Goal: Communication & Community: Participate in discussion

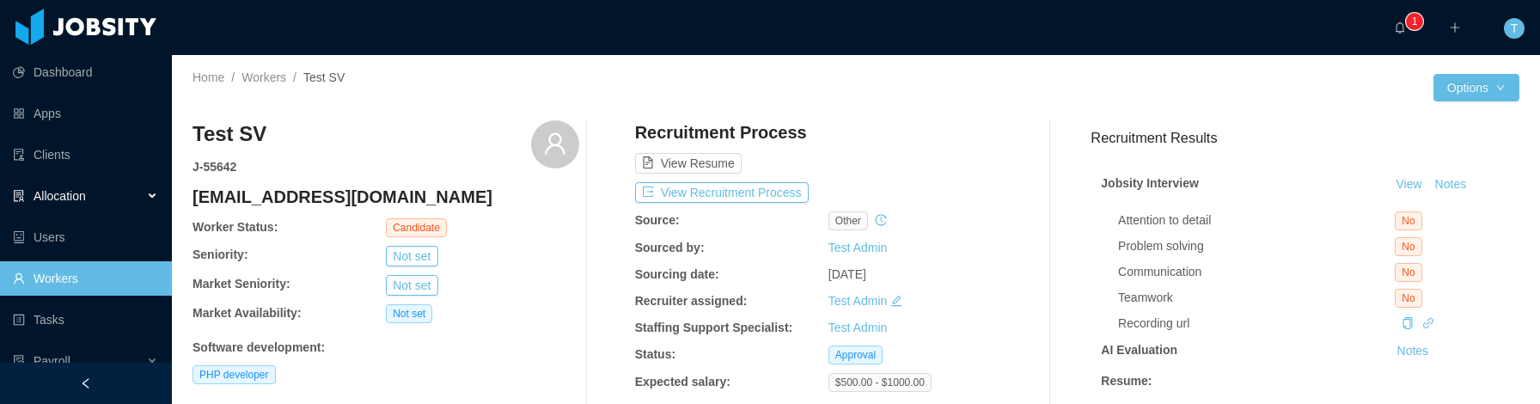
click at [157, 194] on div "Allocation" at bounding box center [86, 196] width 172 height 34
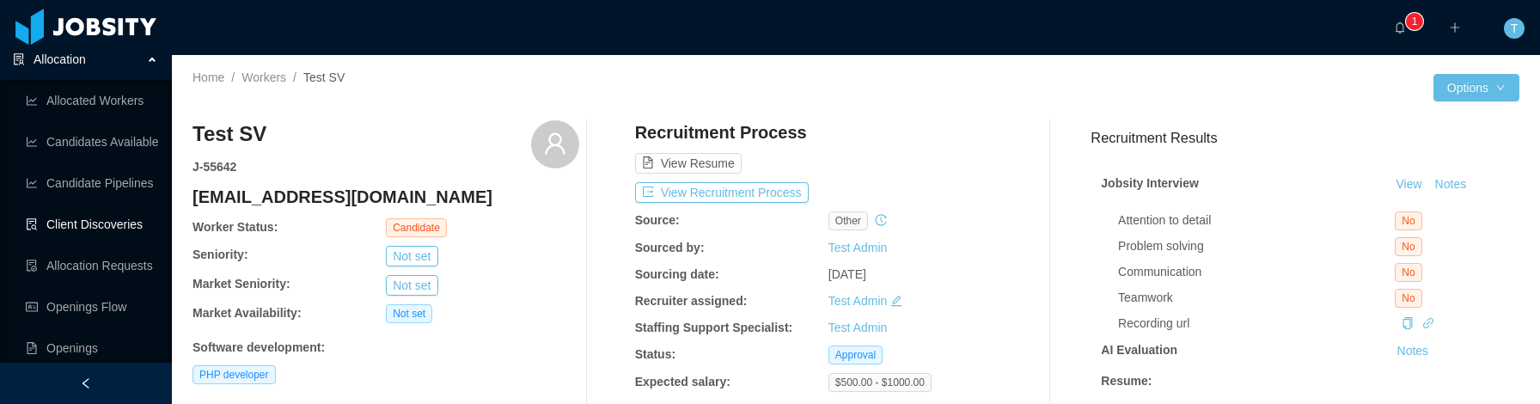
scroll to position [147, 0]
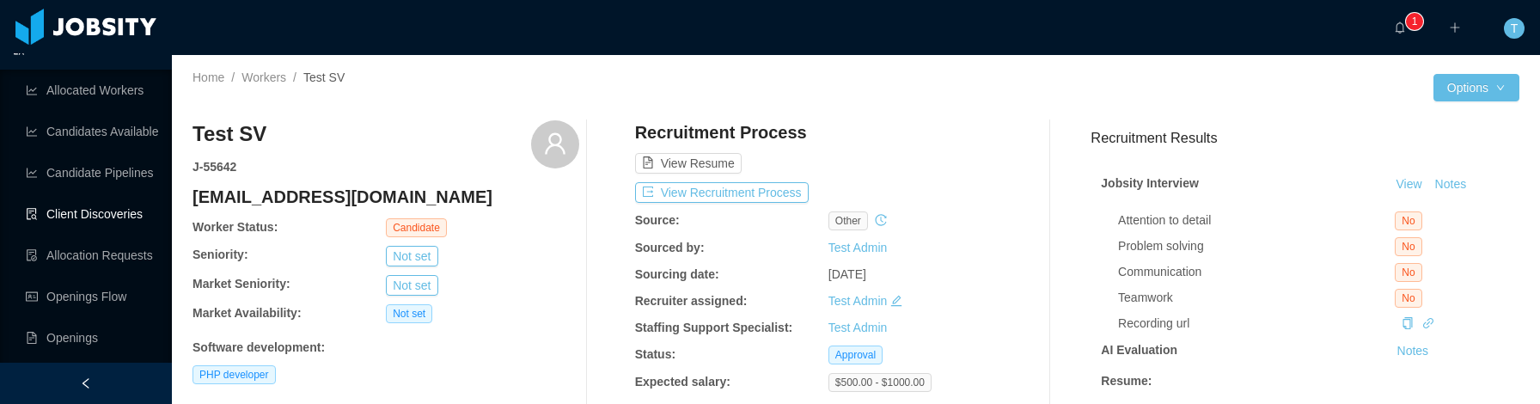
click at [124, 210] on link "Client Discoveries" at bounding box center [92, 214] width 132 height 34
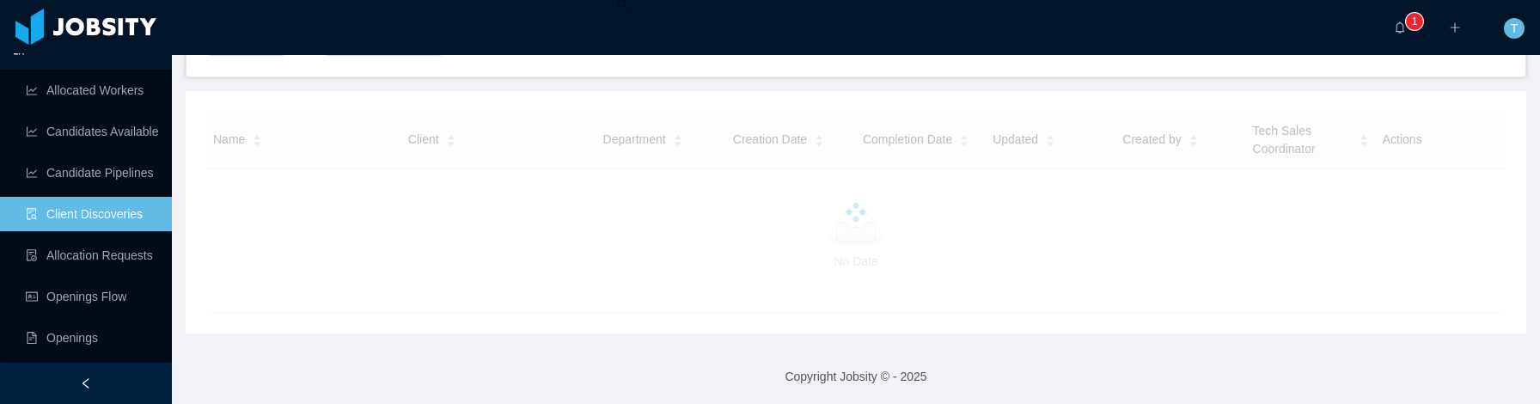
scroll to position [204, 0]
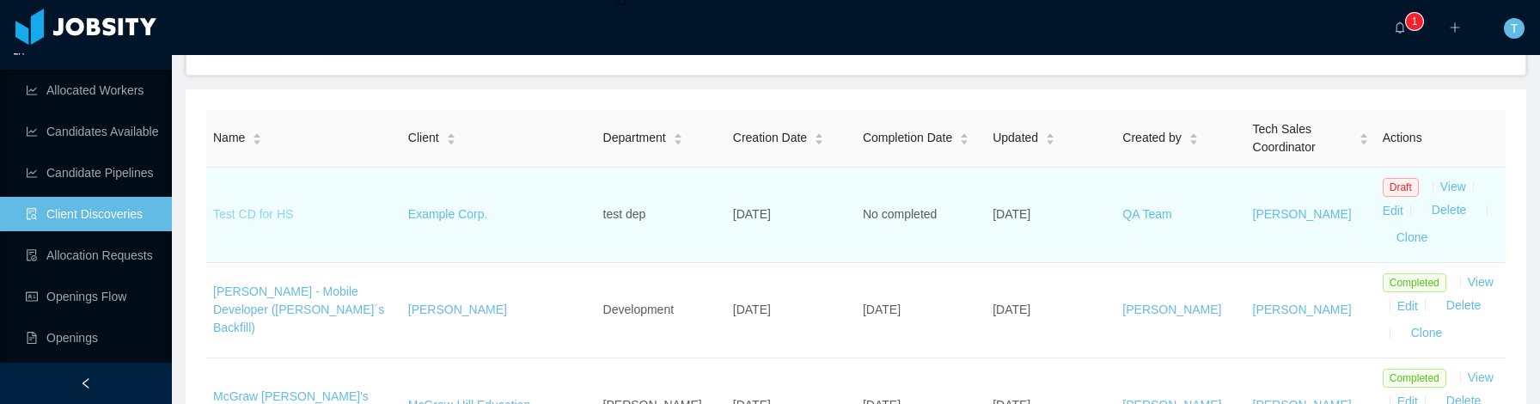
click at [253, 216] on link "Test CD for HS" at bounding box center [253, 214] width 80 height 14
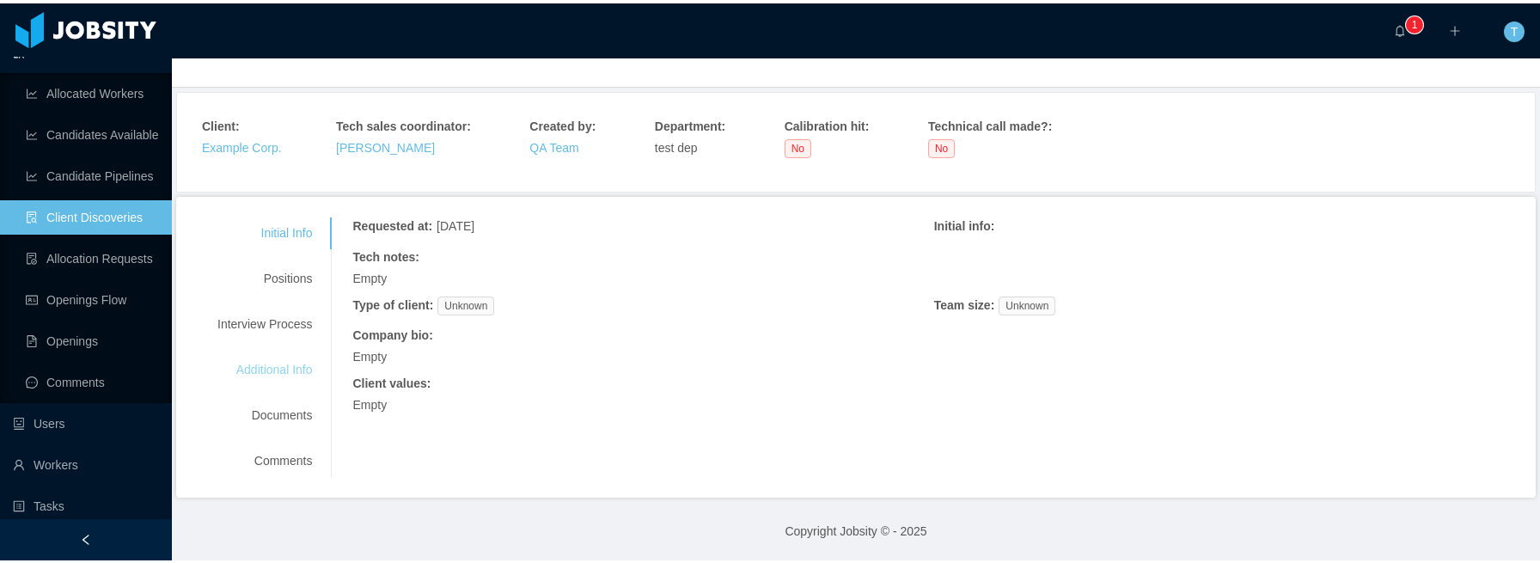
scroll to position [67, 0]
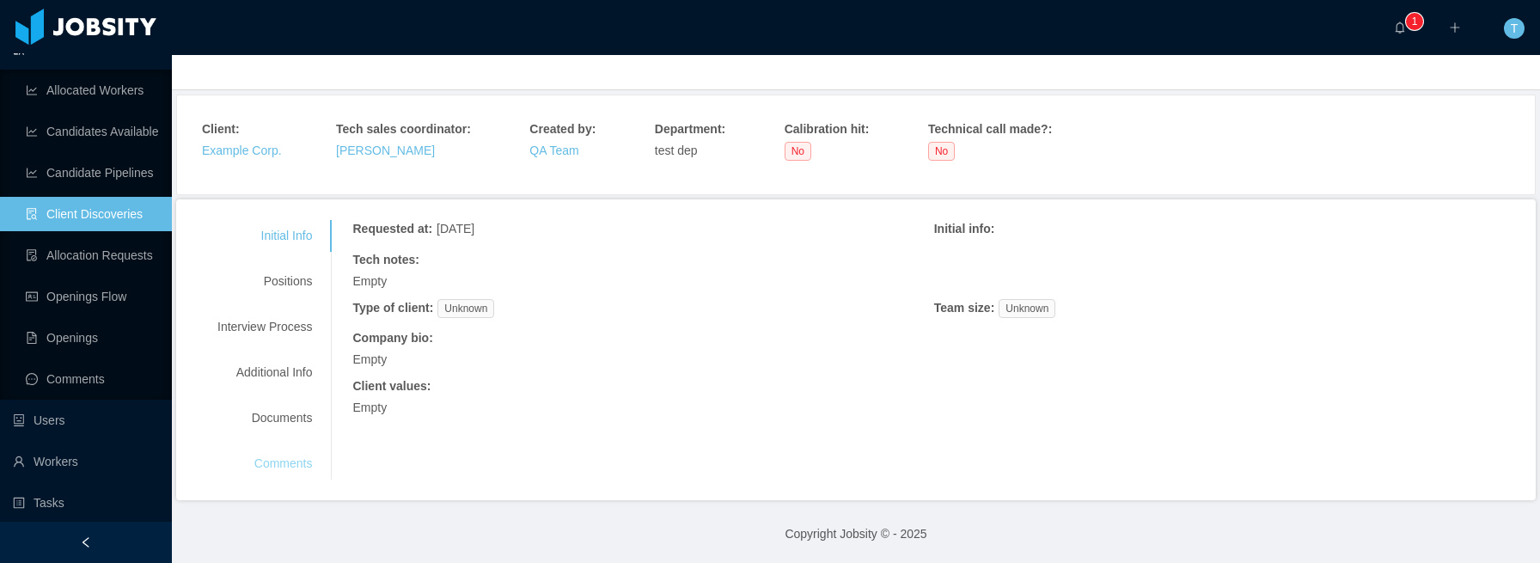
click at [269, 403] on div "Comments" at bounding box center [265, 464] width 136 height 32
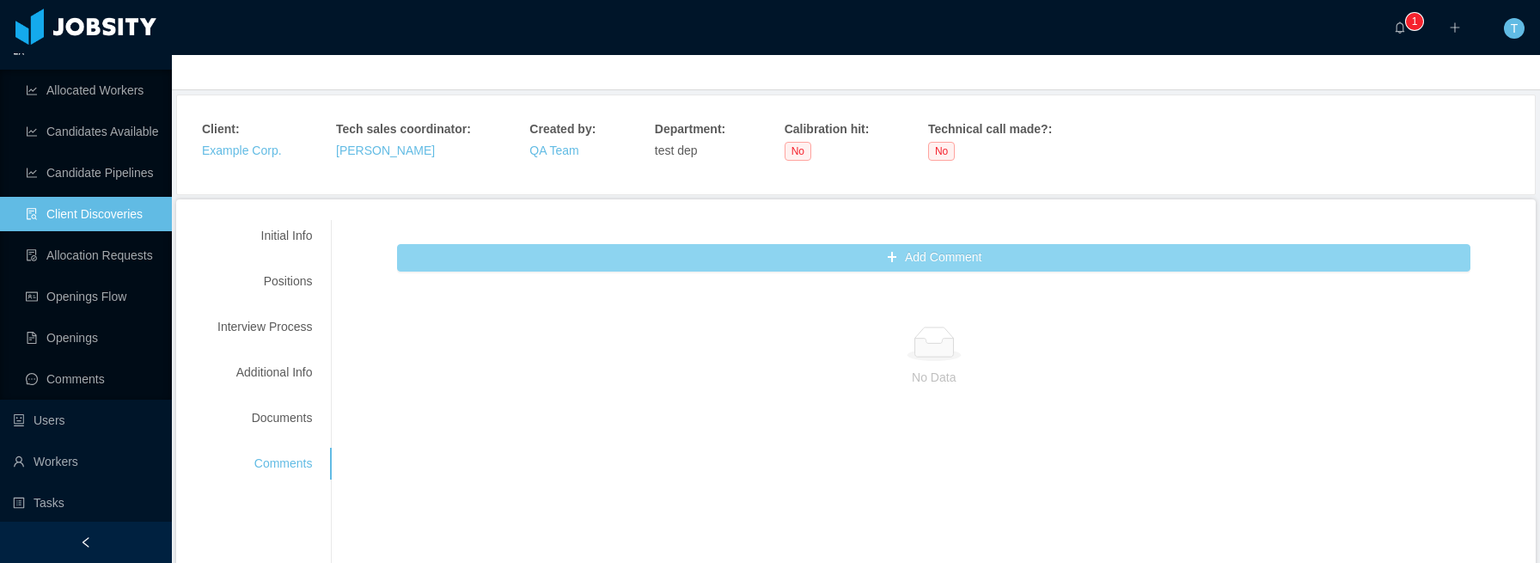
click at [979, 253] on button "Add Comment" at bounding box center [933, 257] width 1073 height 27
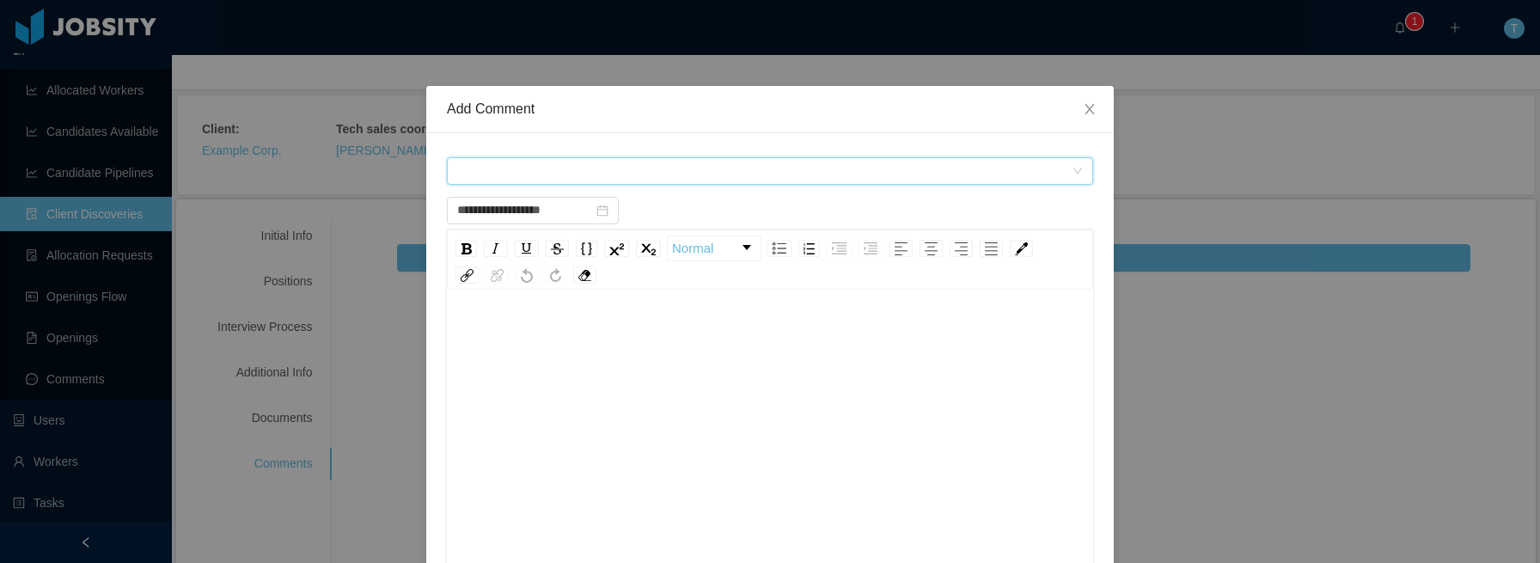
click at [760, 176] on div "Comment types" at bounding box center [764, 171] width 614 height 26
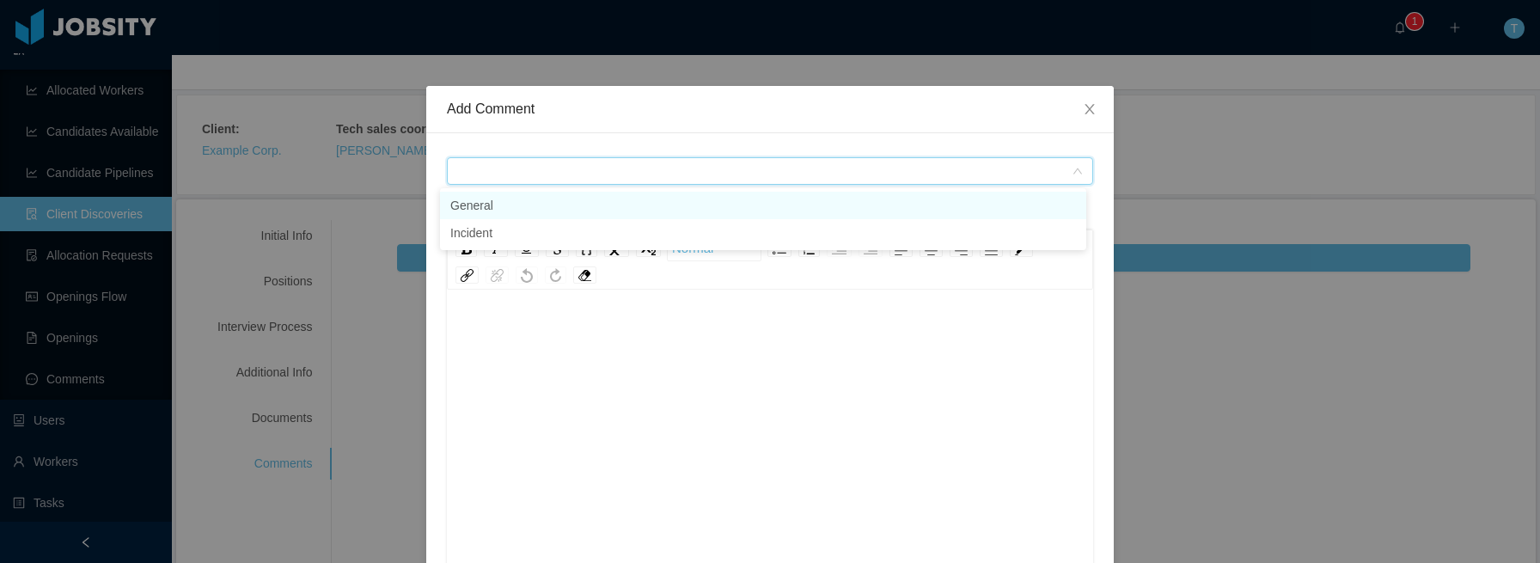
click at [611, 206] on li "General" at bounding box center [763, 205] width 646 height 27
type input "**********"
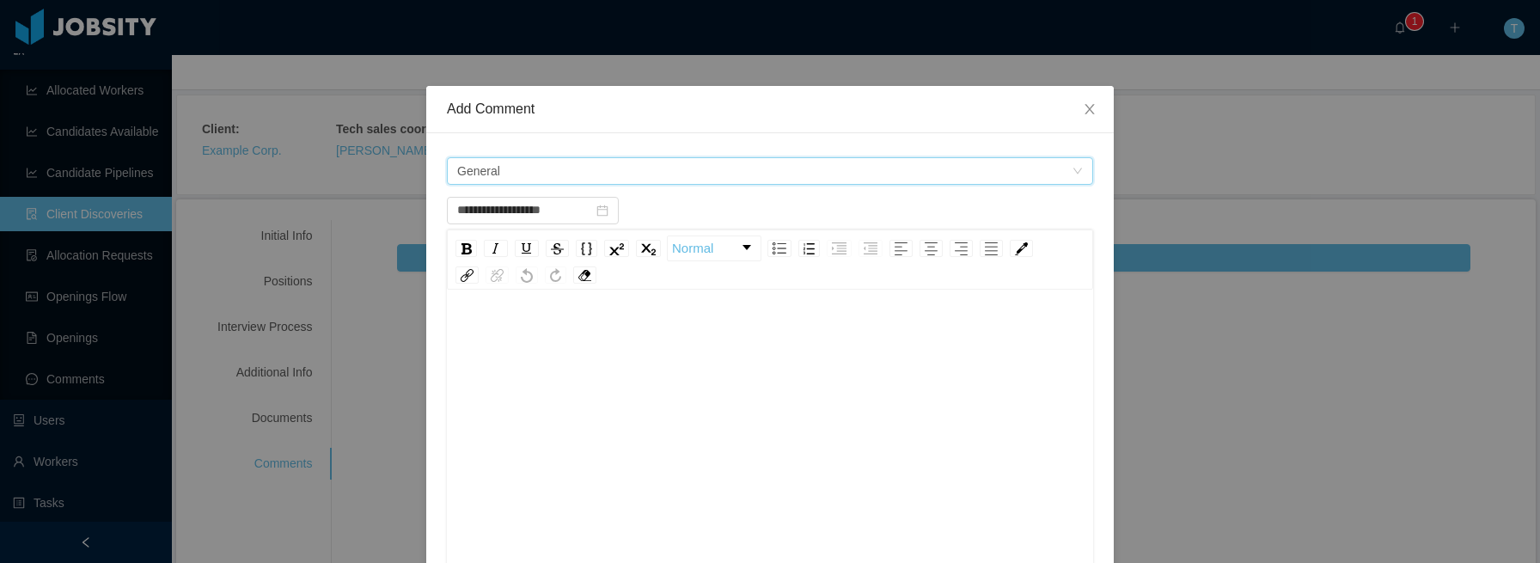
click at [741, 393] on div "rdw-editor" at bounding box center [770, 469] width 619 height 301
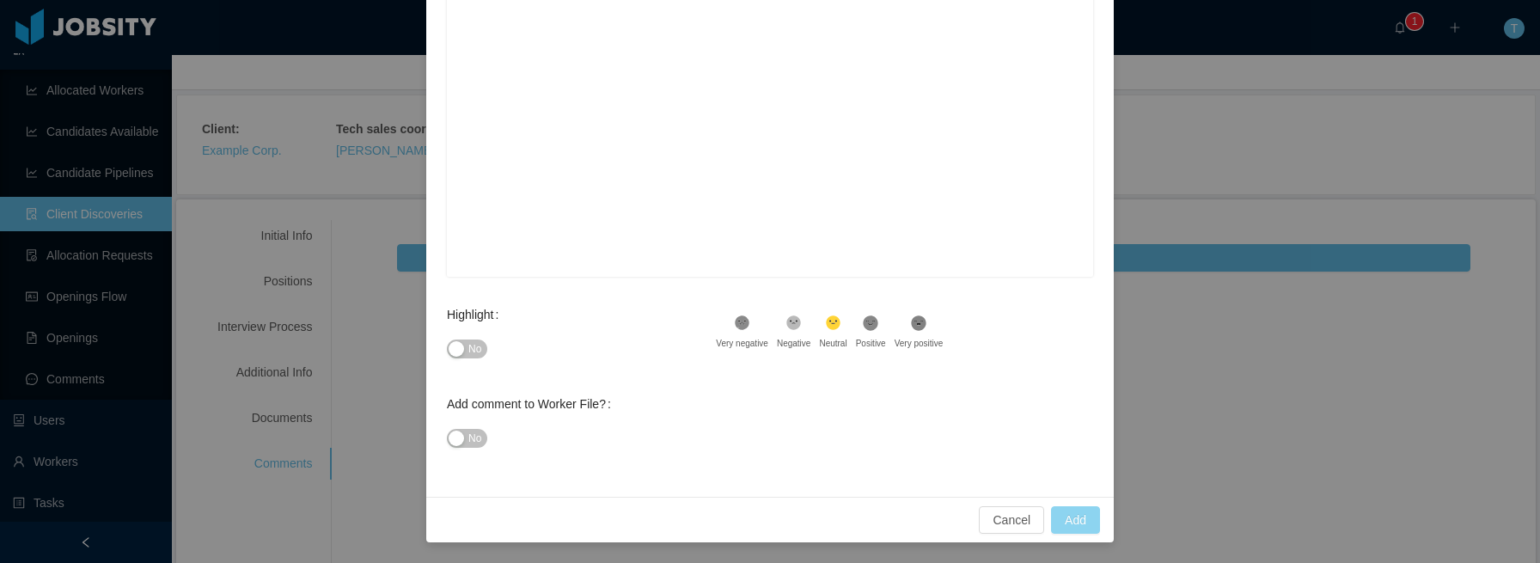
type input "**********"
click at [1069, 403] on button "Add" at bounding box center [1075, 519] width 49 height 27
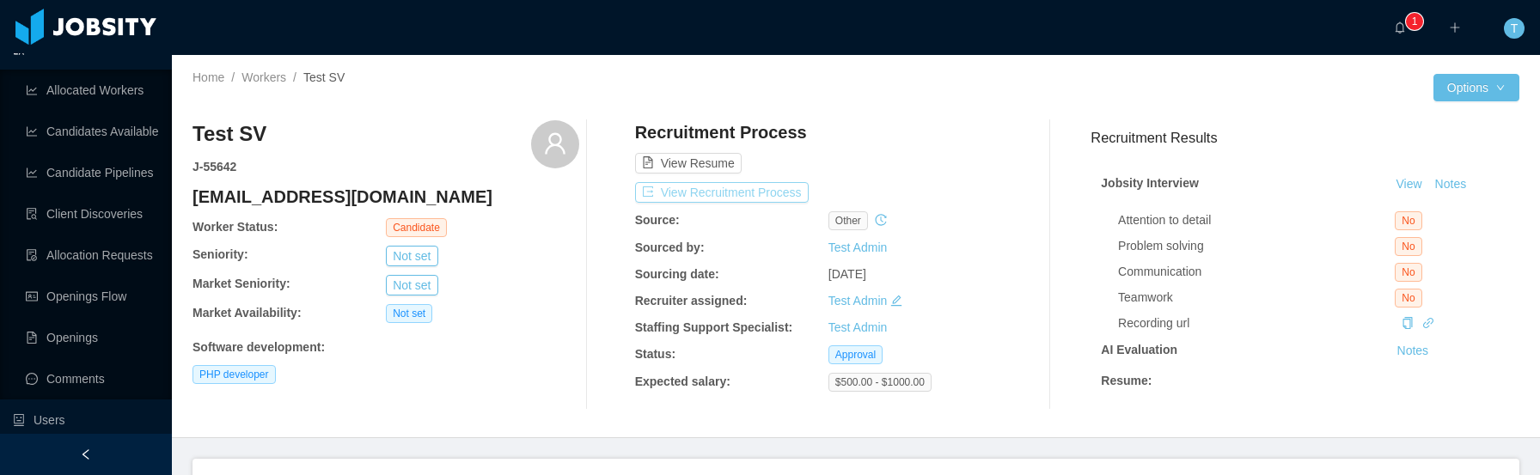
click at [737, 188] on button "View Recruitment Process" at bounding box center [722, 192] width 174 height 21
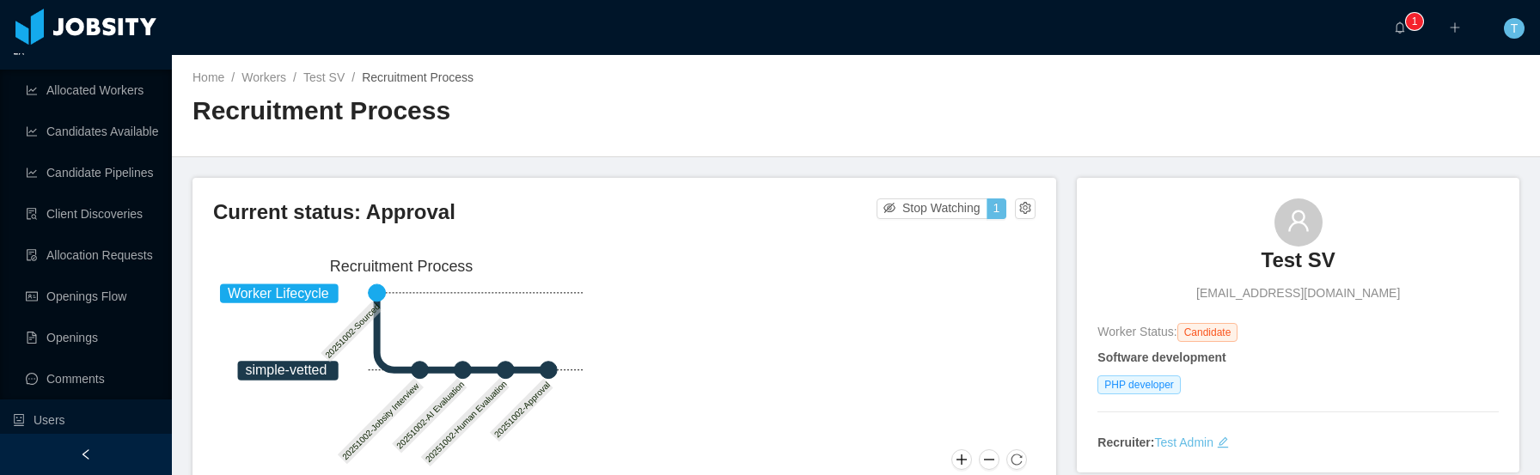
click at [1150, 97] on div "Home / Workers / Test SV / Recruitment Process / Recruitment Process" at bounding box center [856, 106] width 1368 height 102
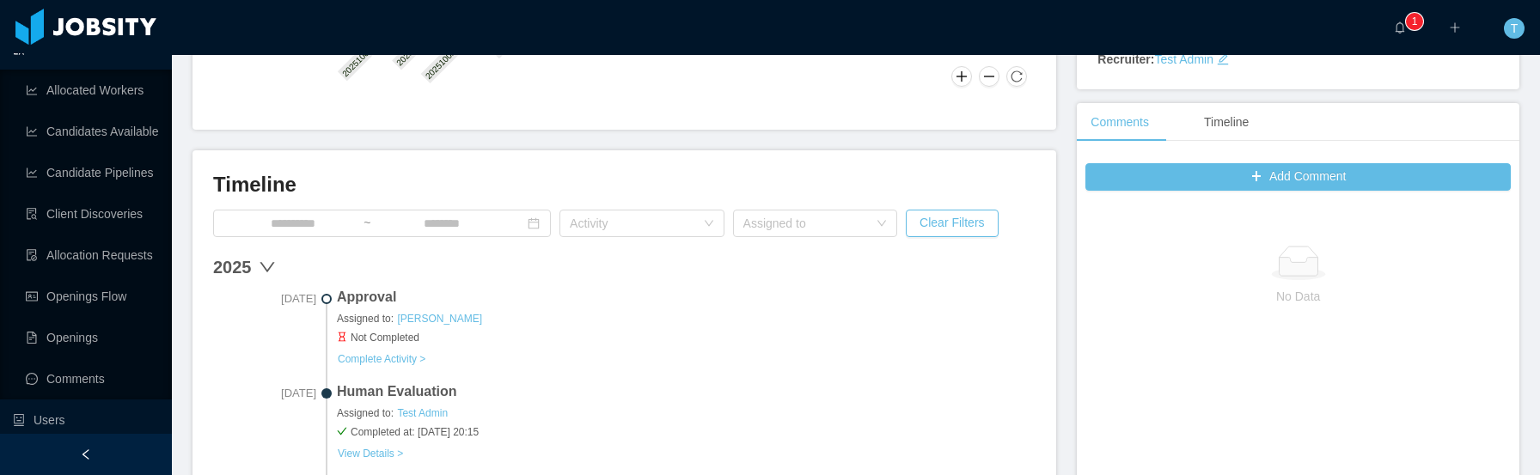
scroll to position [412, 0]
